Goal: Transaction & Acquisition: Purchase product/service

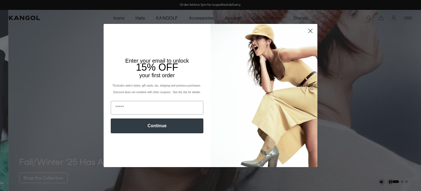
click at [140, 17] on div "Close dialog Enter your email to unlock 15% OFF your first order *Excludes sele…" at bounding box center [210, 95] width 421 height 191
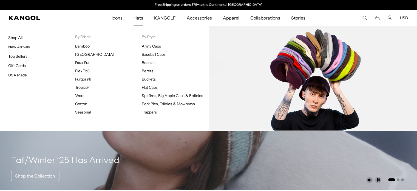
click at [154, 87] on link "Flat Caps" at bounding box center [150, 87] width 16 height 5
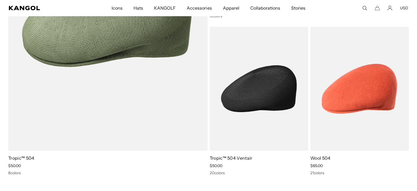
click at [242, 104] on img at bounding box center [259, 89] width 98 height 124
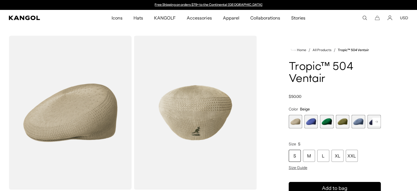
click at [379, 120] on rect at bounding box center [376, 121] width 8 height 8
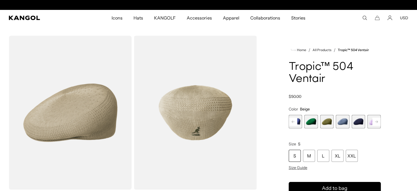
scroll to position [0, 113]
click at [295, 119] on rect at bounding box center [293, 121] width 8 height 8
click at [295, 119] on span "1 of 22" at bounding box center [295, 121] width 13 height 13
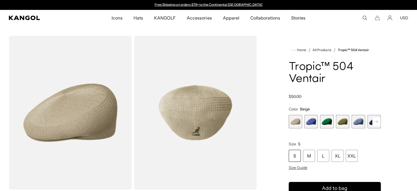
click at [311, 120] on span "2 of 22" at bounding box center [310, 121] width 13 height 13
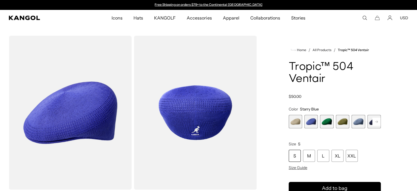
click at [327, 121] on span "3 of 22" at bounding box center [326, 121] width 13 height 13
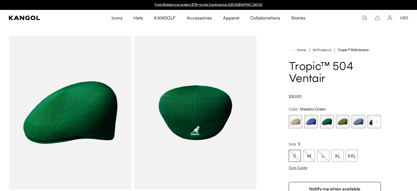
scroll to position [0, 113]
click at [327, 121] on span "3 of 22" at bounding box center [326, 121] width 13 height 13
click at [346, 121] on span "4 of 22" at bounding box center [342, 121] width 13 height 13
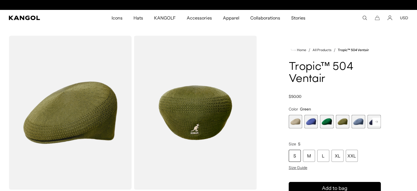
scroll to position [0, 113]
click at [360, 119] on span "5 of 22" at bounding box center [358, 121] width 13 height 13
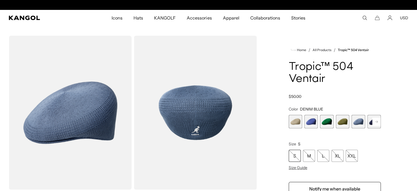
scroll to position [0, 113]
click at [376, 120] on rect at bounding box center [376, 121] width 8 height 8
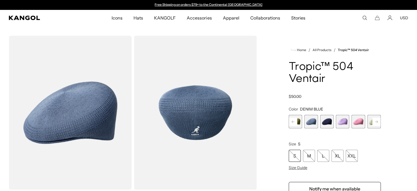
click at [376, 120] on rect at bounding box center [376, 121] width 8 height 8
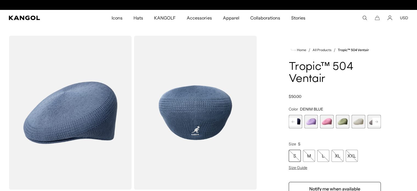
scroll to position [0, 113]
click at [356, 121] on span "10 of 22" at bounding box center [358, 121] width 13 height 13
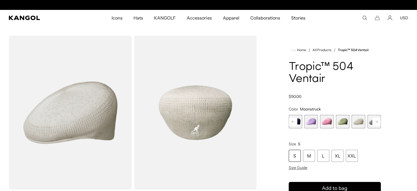
scroll to position [0, 113]
click at [376, 120] on rect at bounding box center [376, 121] width 8 height 8
click at [362, 120] on span "11 of 22" at bounding box center [358, 121] width 13 height 13
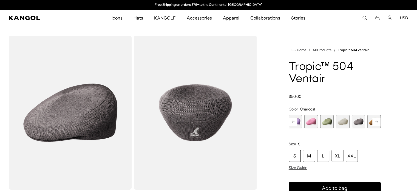
click at [376, 121] on rect at bounding box center [376, 121] width 8 height 8
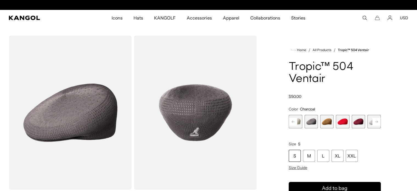
scroll to position [0, 113]
click at [376, 121] on rect at bounding box center [376, 121] width 8 height 8
click at [360, 121] on span "15 of 22" at bounding box center [358, 121] width 13 height 13
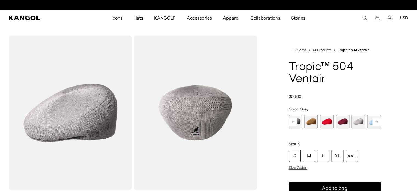
scroll to position [0, 113]
click at [376, 121] on icon at bounding box center [376, 121] width 3 height 2
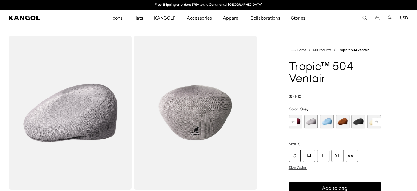
click at [376, 121] on icon at bounding box center [376, 121] width 3 height 2
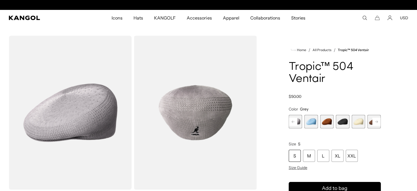
scroll to position [0, 113]
click at [376, 121] on icon at bounding box center [376, 121] width 3 height 2
click at [376, 121] on span "22 of 22" at bounding box center [373, 121] width 13 height 13
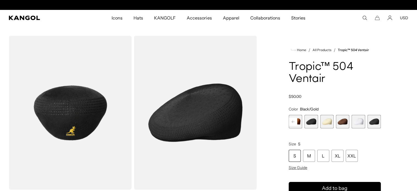
scroll to position [0, 113]
click at [293, 123] on rect at bounding box center [293, 121] width 8 height 8
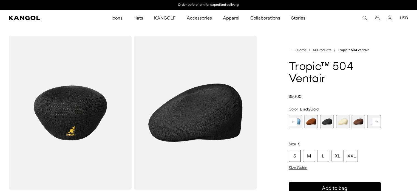
click at [295, 122] on rect at bounding box center [293, 121] width 8 height 8
click at [293, 122] on icon at bounding box center [293, 121] width 3 height 2
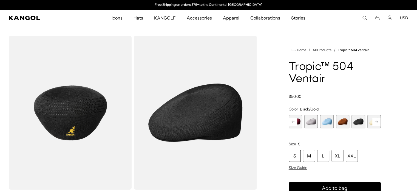
click at [311, 122] on span "15 of 22" at bounding box center [310, 121] width 13 height 13
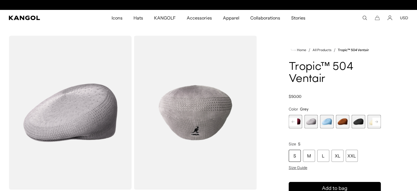
scroll to position [0, 113]
click at [292, 121] on icon at bounding box center [293, 121] width 3 height 2
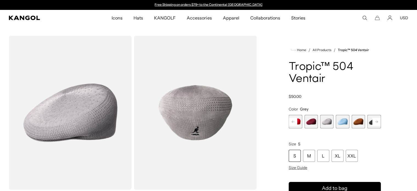
click at [293, 123] on rect at bounding box center [293, 121] width 8 height 8
click at [294, 123] on rect at bounding box center [293, 121] width 8 height 8
click at [295, 123] on rect at bounding box center [293, 121] width 8 height 8
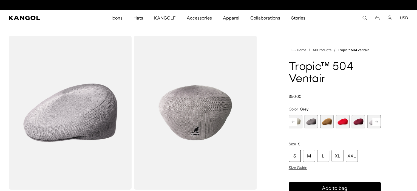
scroll to position [0, 113]
click at [312, 123] on span "11 of 22" at bounding box center [310, 121] width 13 height 13
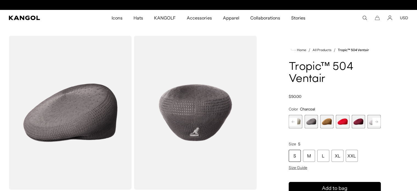
scroll to position [0, 113]
click at [294, 122] on rect at bounding box center [293, 121] width 8 height 8
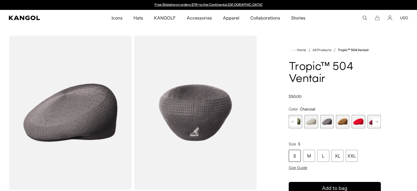
click at [292, 123] on rect at bounding box center [293, 121] width 8 height 8
click at [327, 126] on span "10 of 22" at bounding box center [326, 121] width 13 height 13
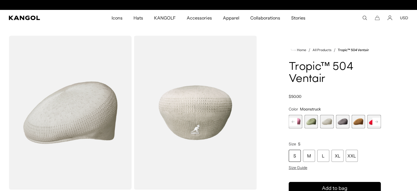
scroll to position [0, 113]
click at [296, 122] on rect at bounding box center [293, 121] width 8 height 8
click at [293, 121] on icon at bounding box center [293, 121] width 3 height 2
click at [293, 123] on rect at bounding box center [293, 121] width 8 height 8
click at [296, 125] on rect at bounding box center [293, 121] width 8 height 8
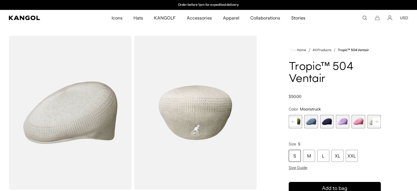
click at [293, 124] on rect at bounding box center [293, 121] width 8 height 8
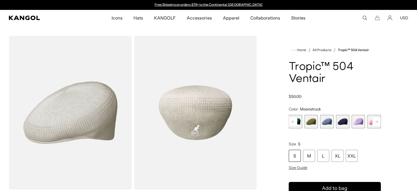
click at [293, 124] on rect at bounding box center [293, 121] width 8 height 8
click at [293, 126] on button "Previous" at bounding box center [293, 121] width 9 height 9
click at [293, 124] on rect at bounding box center [293, 121] width 8 height 8
click at [292, 127] on span "1 of 22" at bounding box center [295, 121] width 13 height 13
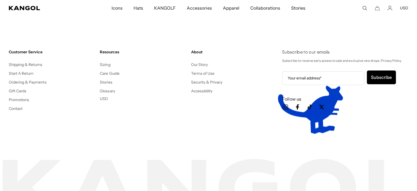
scroll to position [0, 113]
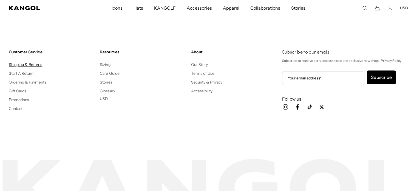
click at [32, 64] on link "Shipping & Returns" at bounding box center [26, 64] width 34 height 5
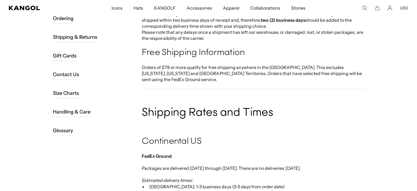
scroll to position [0, 113]
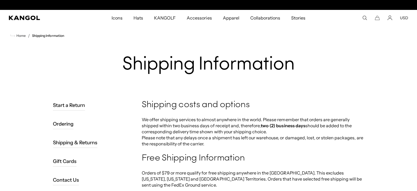
scroll to position [0, 113]
